Goal: Task Accomplishment & Management: Use online tool/utility

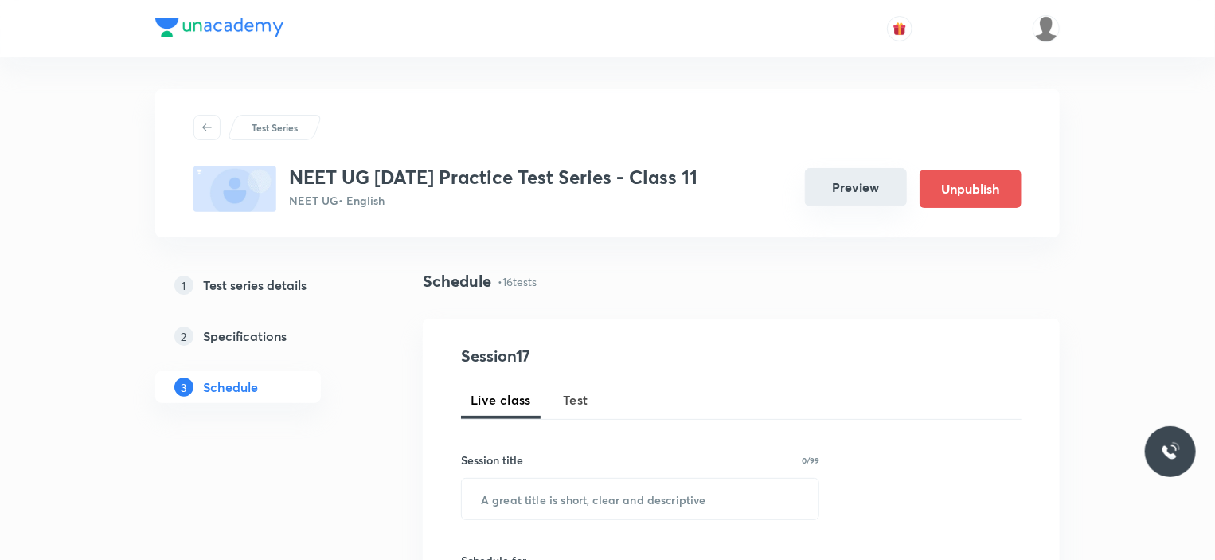
click at [854, 176] on button "Preview" at bounding box center [856, 187] width 102 height 38
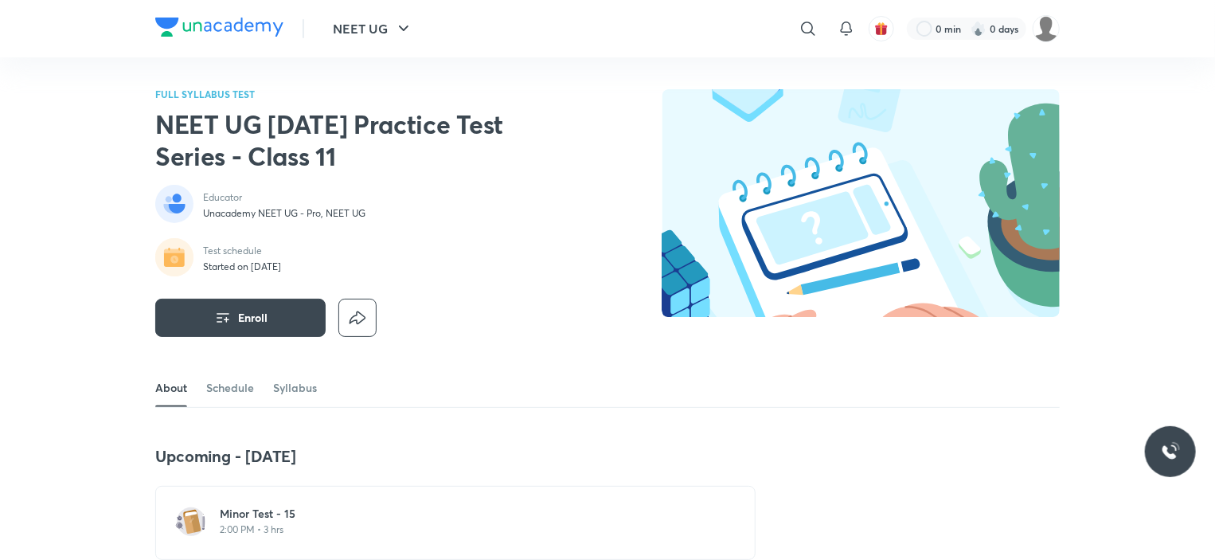
scroll to position [159, 0]
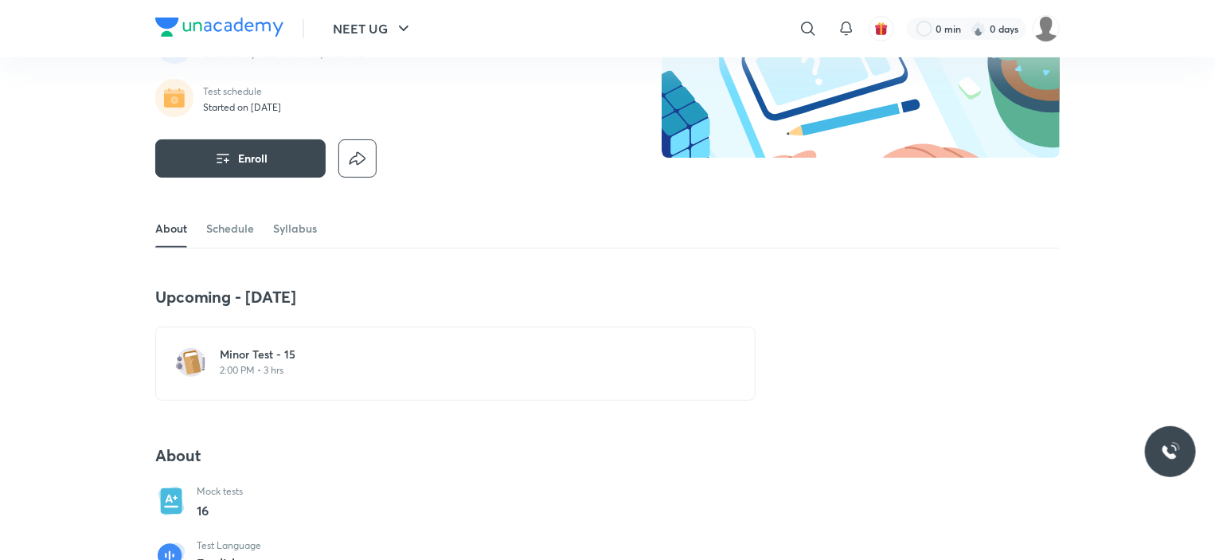
click at [322, 370] on p "2:00 PM • 3 hrs" at bounding box center [465, 370] width 491 height 13
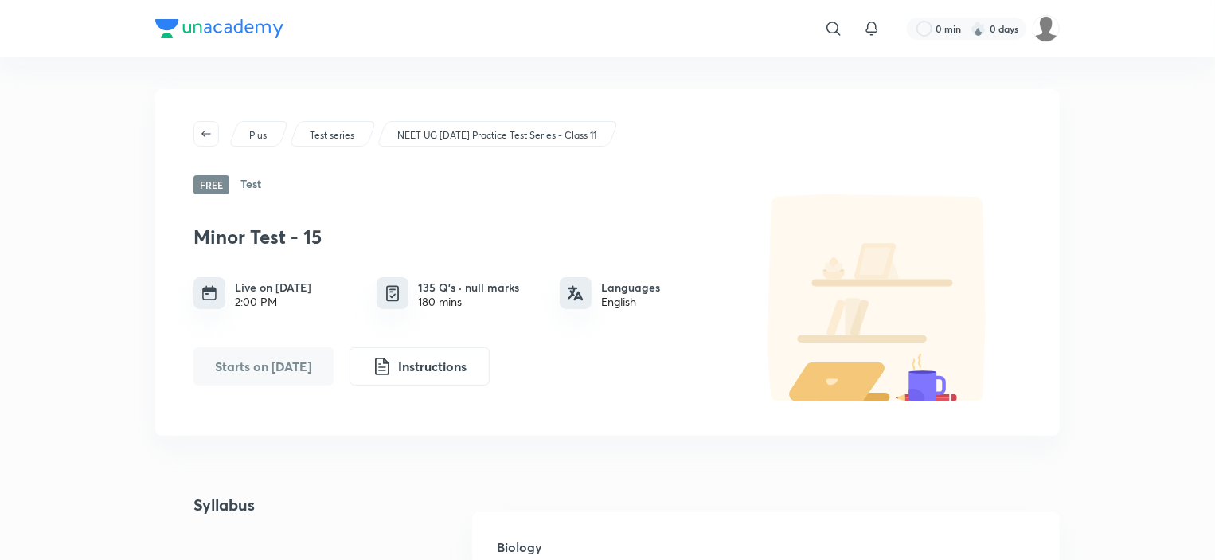
scroll to position [159, 0]
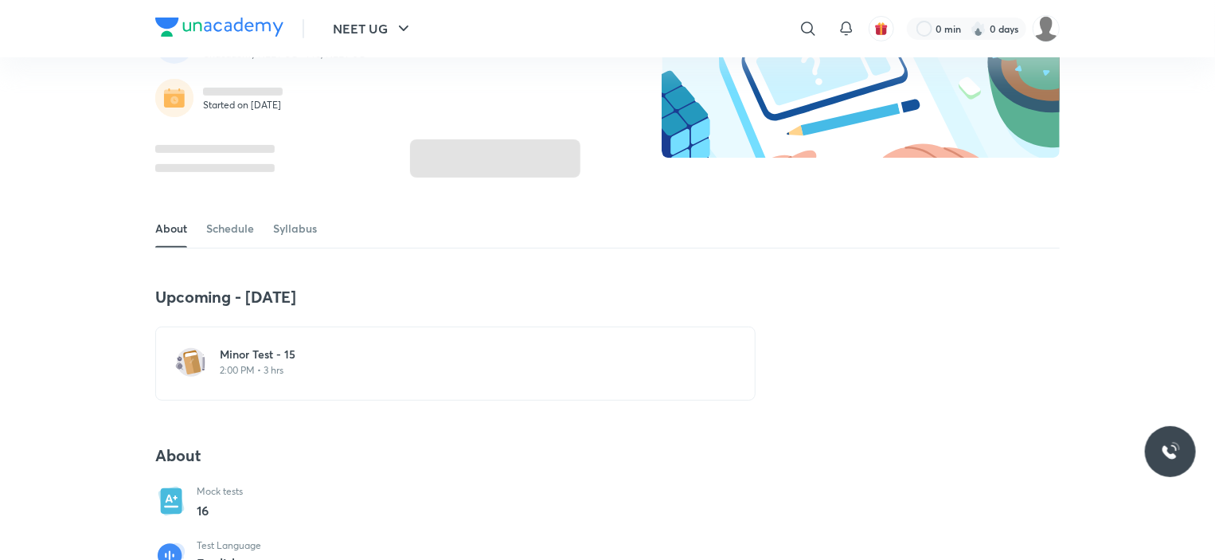
scroll to position [637, 0]
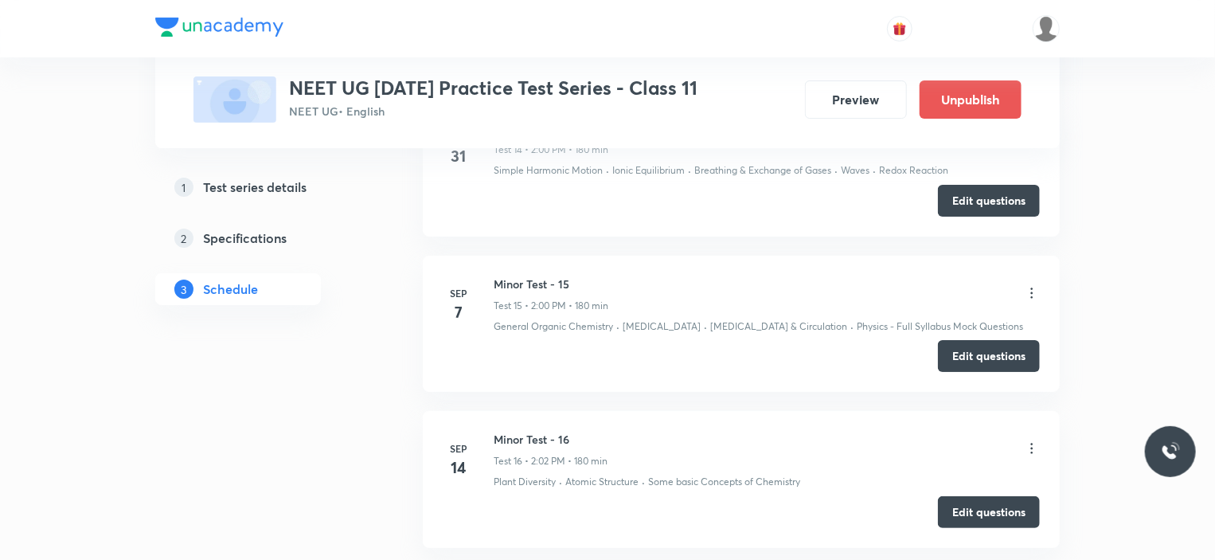
scroll to position [3081, 0]
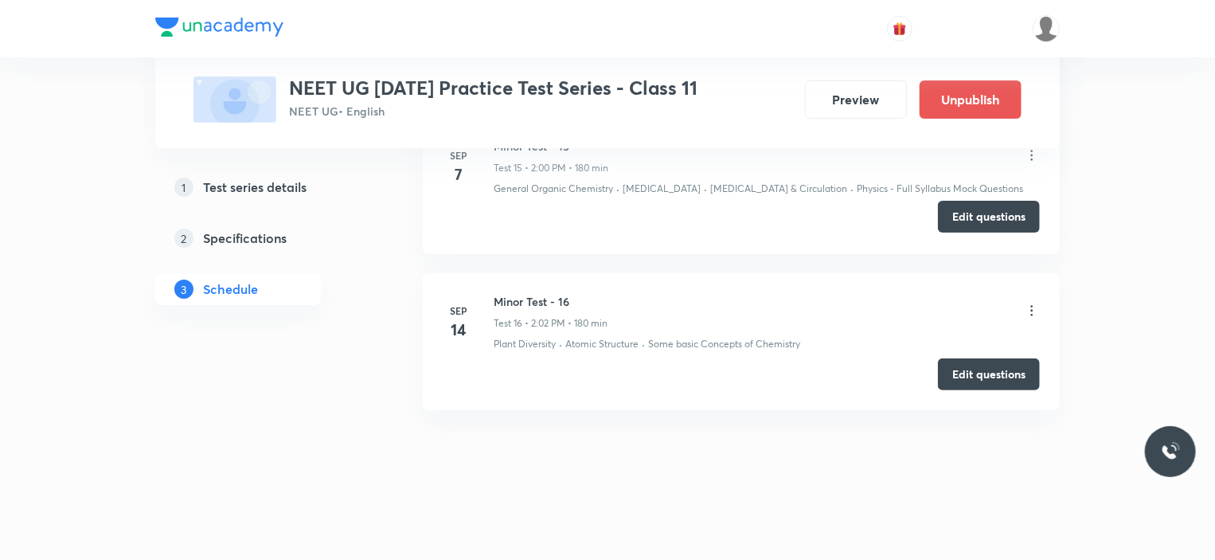
click at [1007, 220] on button "Edit questions" at bounding box center [989, 217] width 102 height 32
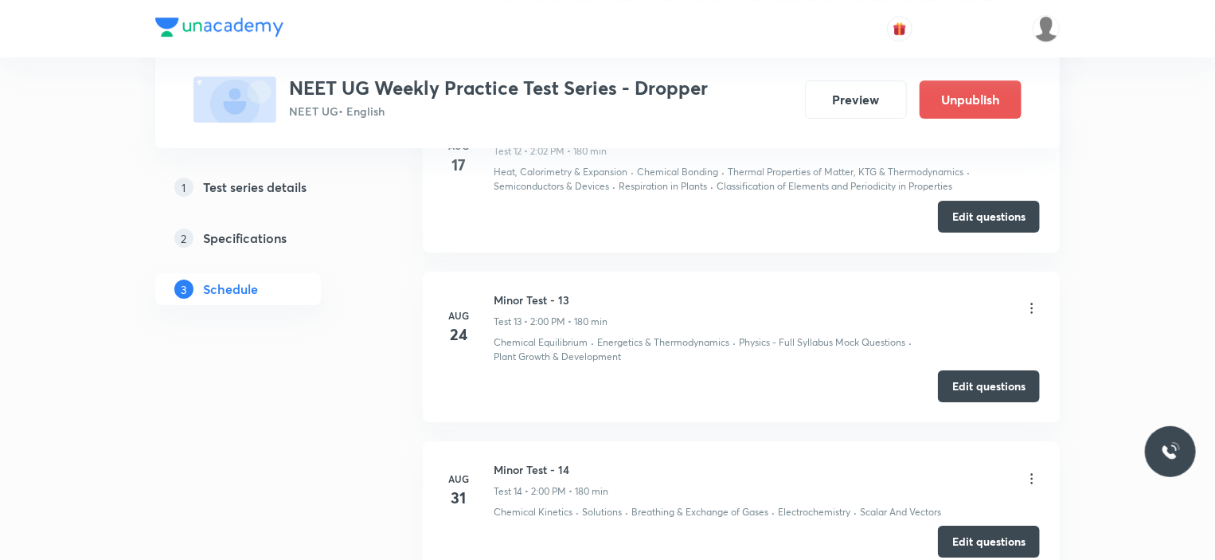
scroll to position [3124, 0]
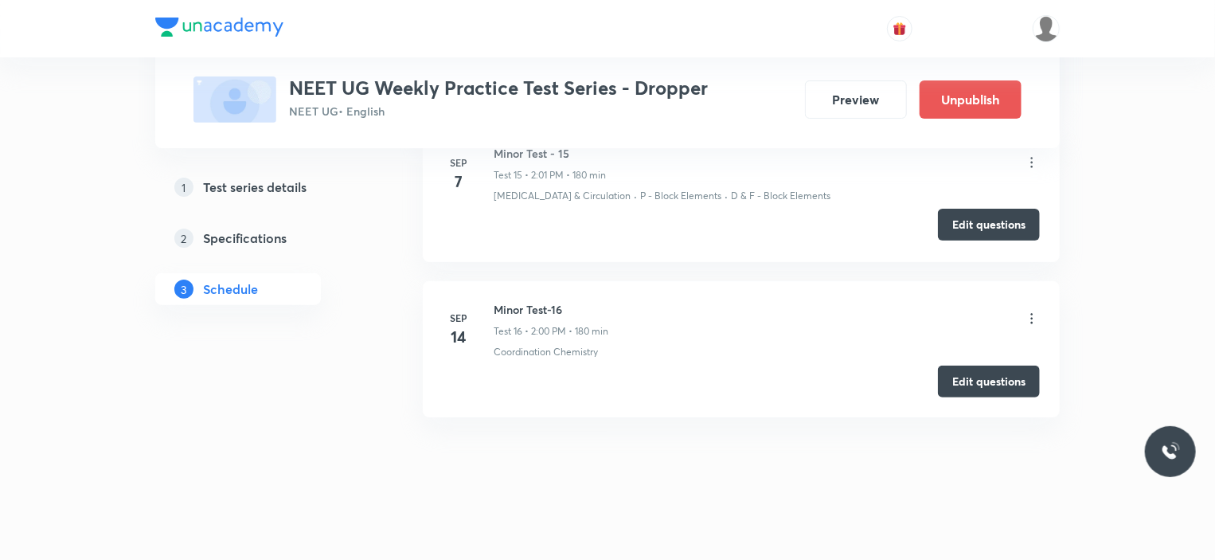
click at [984, 216] on button "Edit questions" at bounding box center [989, 225] width 102 height 32
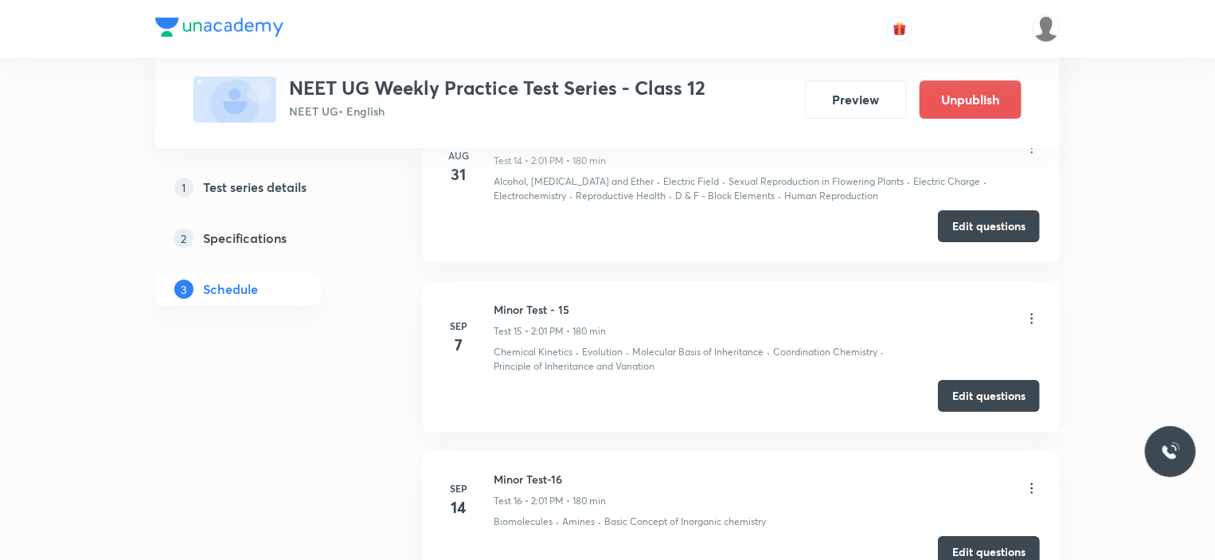
scroll to position [3038, 0]
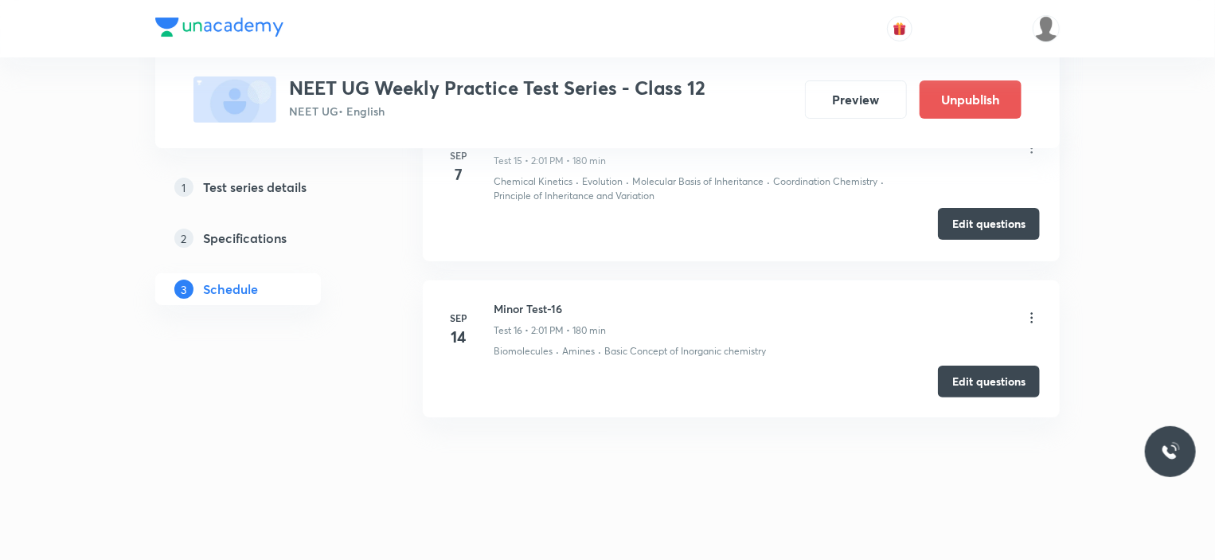
click at [993, 215] on button "Edit questions" at bounding box center [989, 224] width 102 height 32
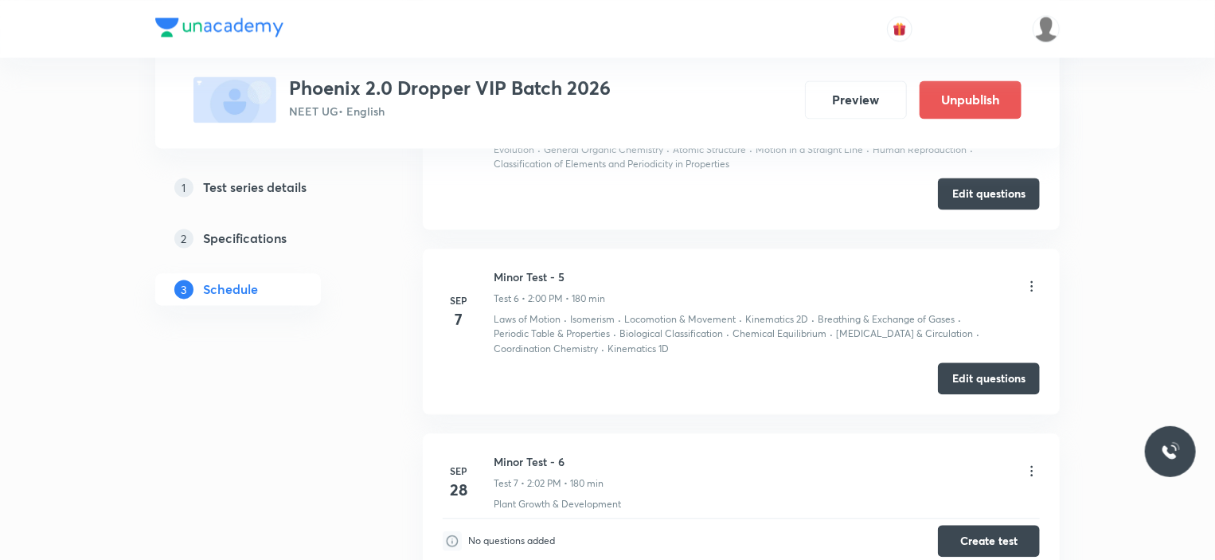
scroll to position [1593, 0]
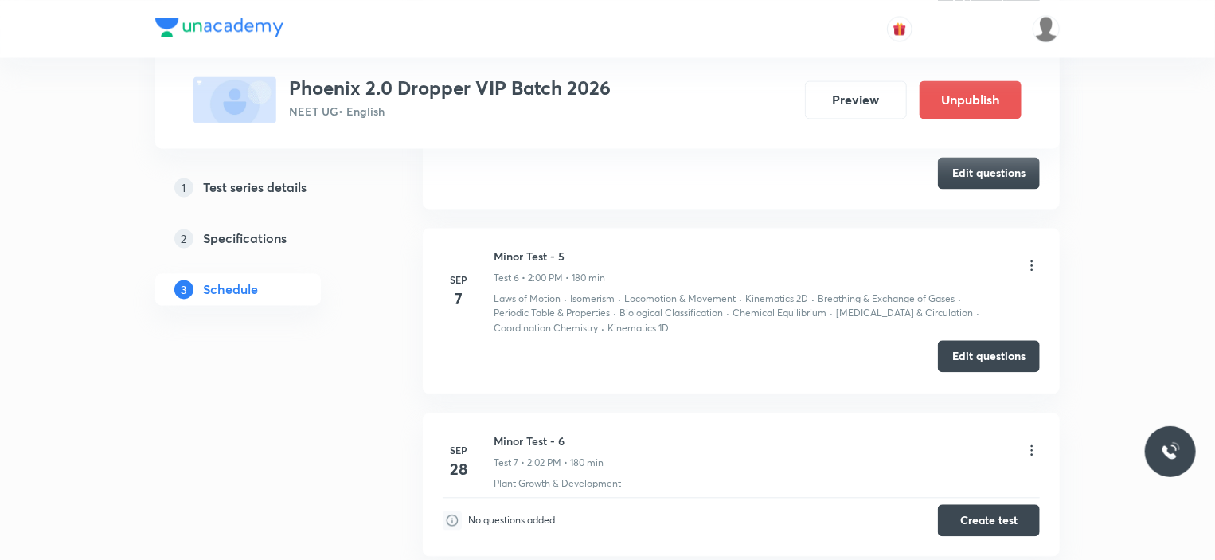
click at [981, 350] on button "Edit questions" at bounding box center [989, 356] width 102 height 32
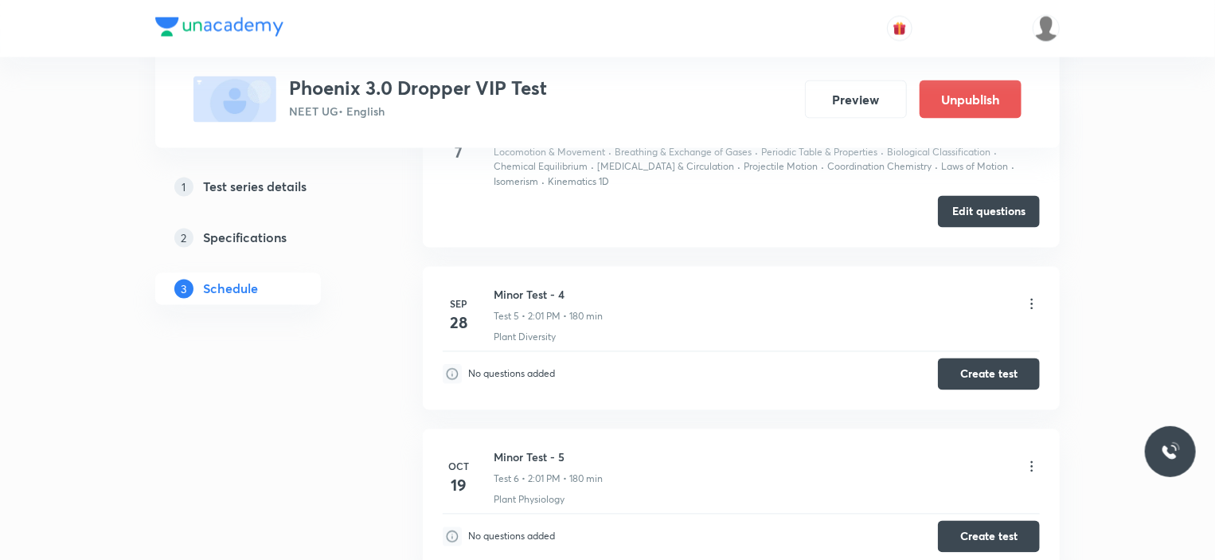
scroll to position [1274, 0]
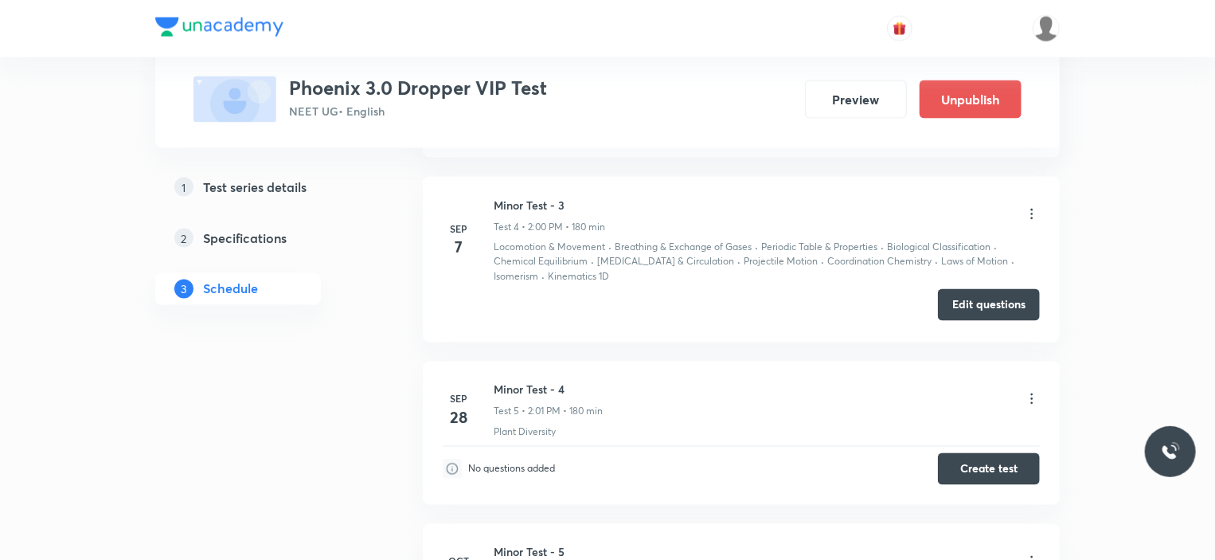
click at [989, 301] on button "Edit questions" at bounding box center [989, 305] width 102 height 32
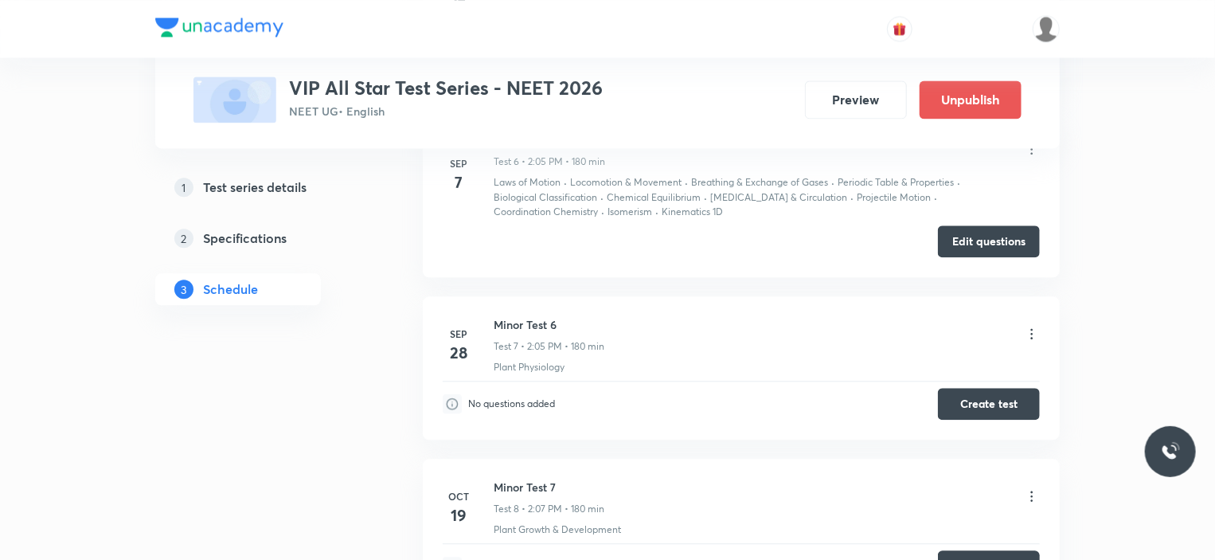
scroll to position [1593, 0]
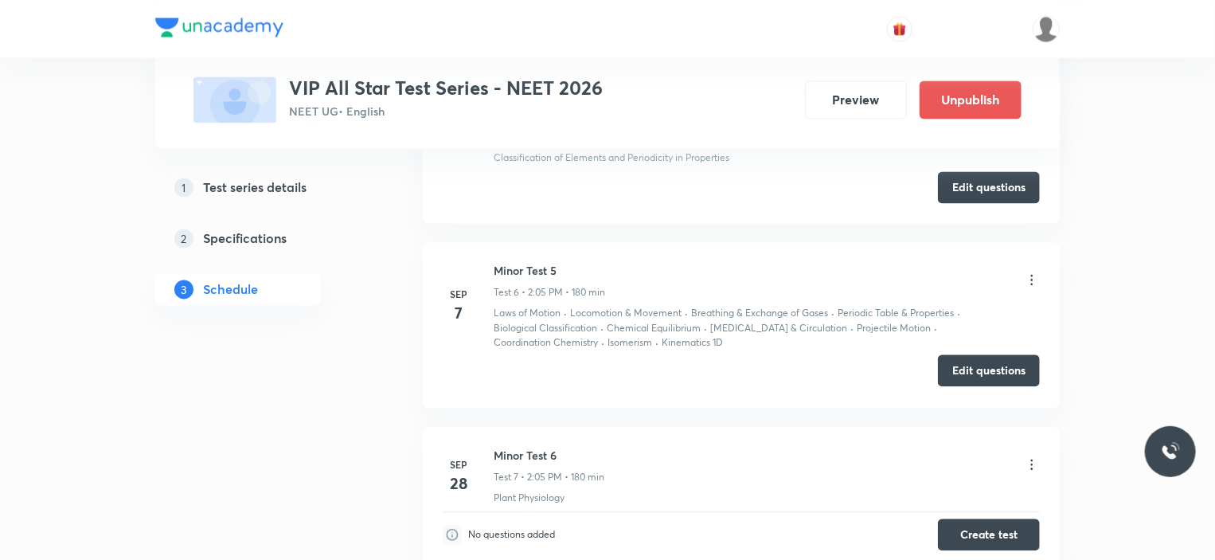
click at [992, 368] on button "Edit questions" at bounding box center [989, 370] width 102 height 32
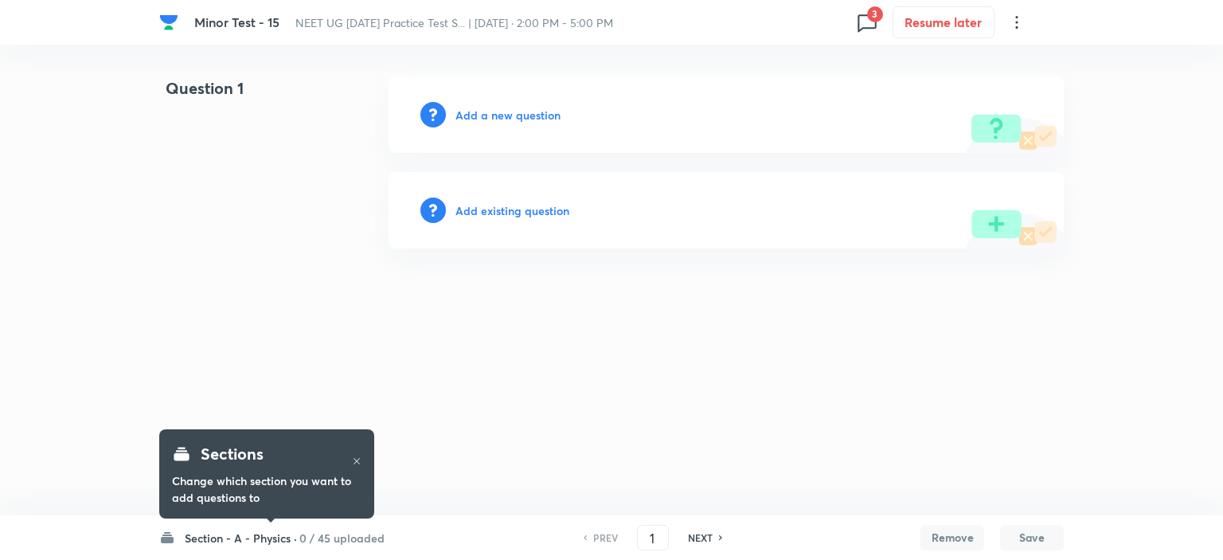
click at [303, 534] on h6 "0 / 45 uploaded" at bounding box center [341, 538] width 85 height 17
click at [265, 544] on h6 "Section - A - Physics ·" at bounding box center [241, 538] width 112 height 17
click at [257, 535] on h6 "Section - A - Physics ·" at bounding box center [241, 538] width 112 height 17
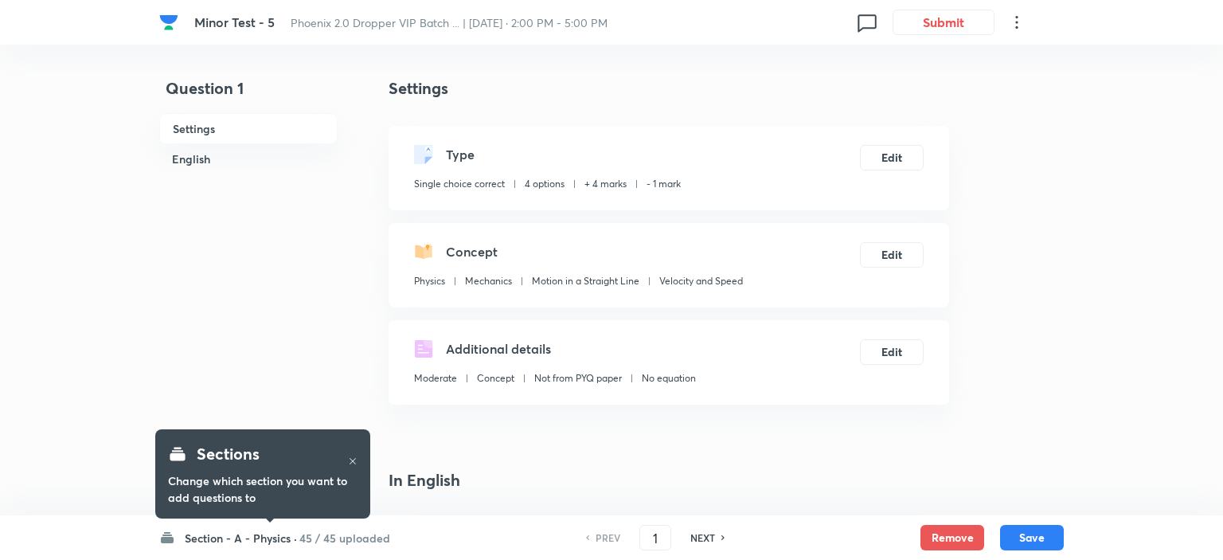
checkbox input "true"
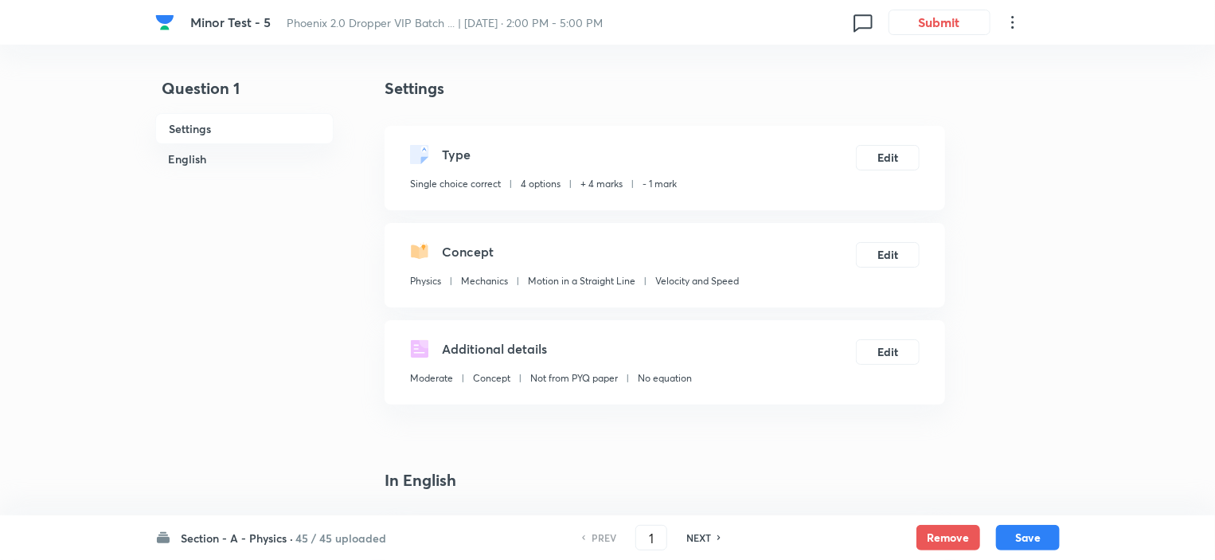
click at [283, 540] on h6 "Section - A - Physics ·" at bounding box center [237, 538] width 112 height 17
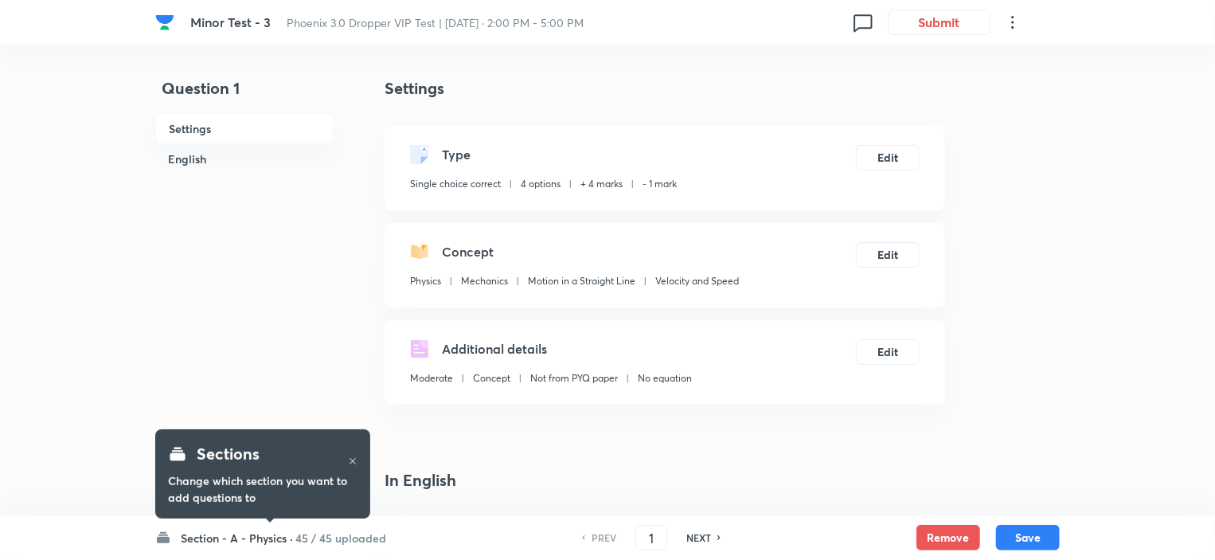
checkbox input "true"
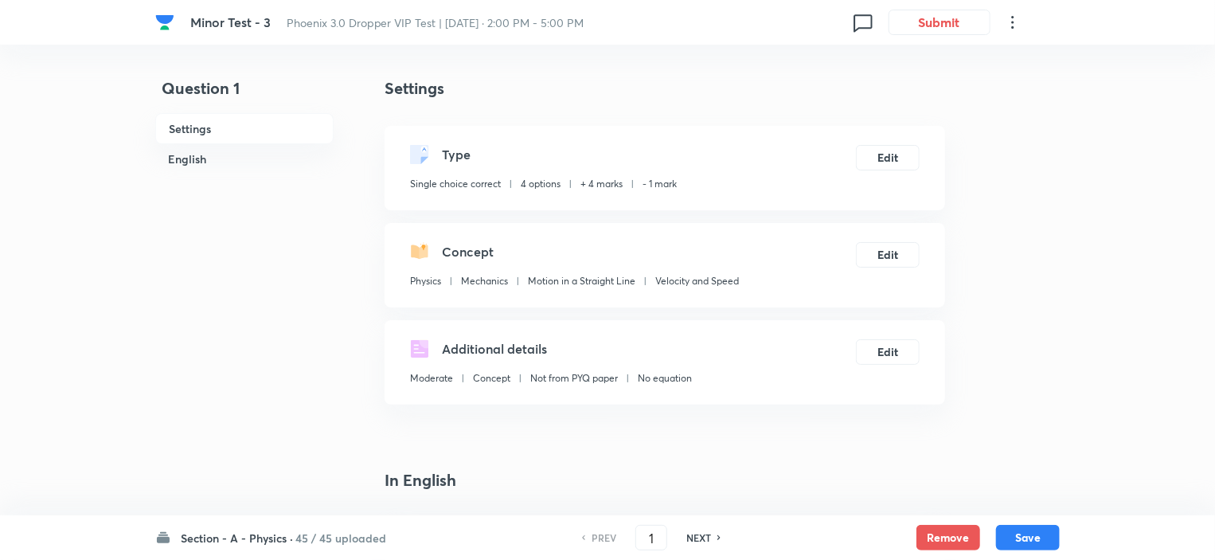
click at [335, 539] on h6 "45 / 45 uploaded" at bounding box center [340, 538] width 91 height 17
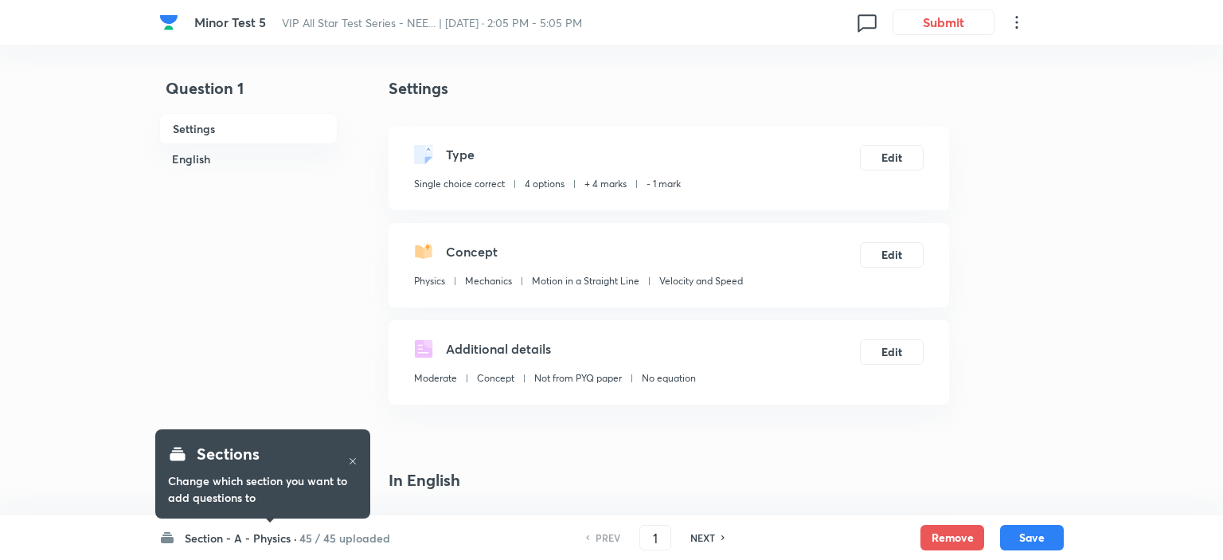
checkbox input "true"
click at [270, 533] on h6 "Section - A - Physics ·" at bounding box center [237, 538] width 112 height 17
checkbox input "true"
